Goal: Task Accomplishment & Management: Complete application form

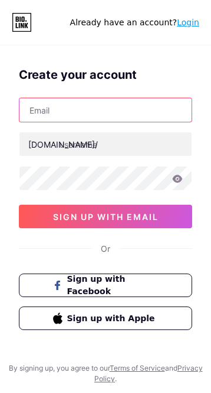
click at [48, 111] on input "text" at bounding box center [105, 110] width 172 height 24
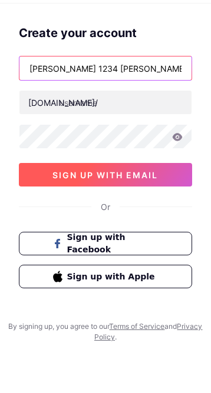
type input "Bijay Kumar 1234 Bijay Kumar"
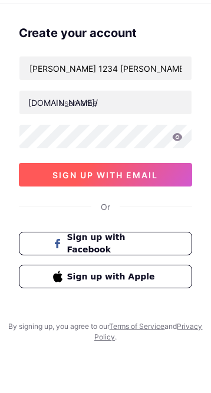
click at [146, 219] on span "sign up with email" at bounding box center [105, 217] width 105 height 10
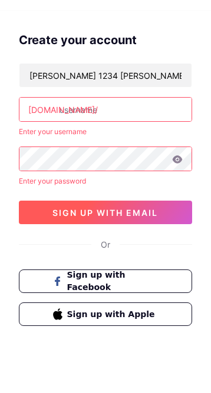
click at [139, 247] on span "sign up with email" at bounding box center [105, 247] width 105 height 10
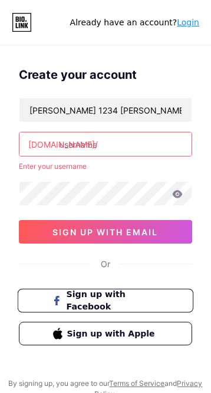
click at [139, 299] on span "Sign up with Facebook" at bounding box center [112, 300] width 92 height 25
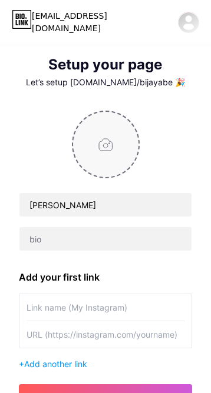
click at [107, 147] on input "file" at bounding box center [105, 144] width 65 height 65
type input "C:\fakepath\IMG-20251007-WA0000.jpg"
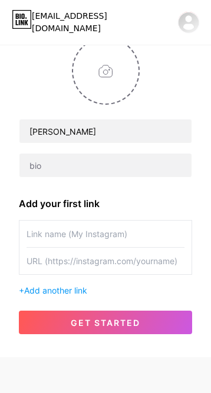
scroll to position [74, 0]
click at [85, 202] on div "Add your first link" at bounding box center [105, 203] width 173 height 14
click at [69, 208] on div "Add your first link" at bounding box center [105, 203] width 173 height 14
click at [81, 205] on div "Add your first link" at bounding box center [105, 203] width 173 height 14
click at [110, 238] on input "text" at bounding box center [105, 234] width 158 height 26
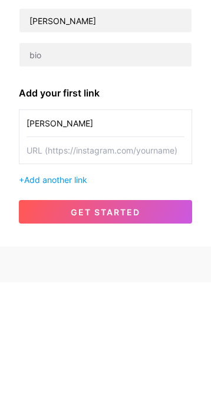
scroll to position [85, 0]
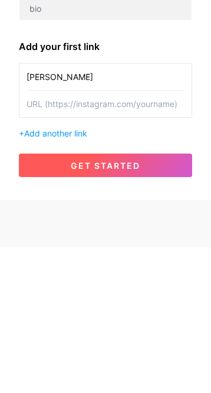
type input "[PERSON_NAME]"
click at [121, 309] on span "get started" at bounding box center [105, 311] width 69 height 10
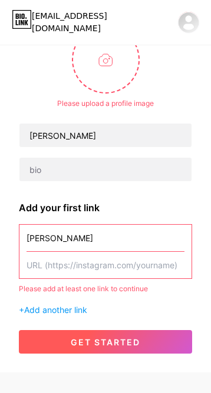
click at [123, 343] on span "get started" at bounding box center [105, 342] width 69 height 10
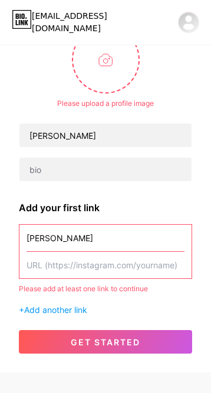
click at [157, 268] on input "text" at bounding box center [105, 265] width 158 height 26
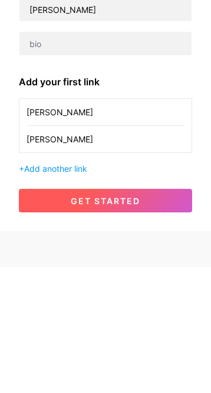
type input "[PERSON_NAME]"
click at [114, 332] on button "get started" at bounding box center [105, 327] width 173 height 24
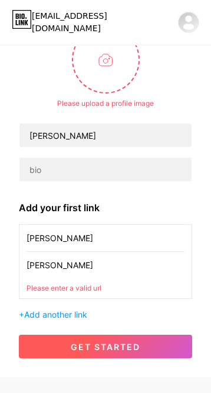
click at [113, 349] on span "get started" at bounding box center [105, 347] width 69 height 10
click at [112, 350] on span "get started" at bounding box center [105, 347] width 69 height 10
